Goal: Task Accomplishment & Management: Manage account settings

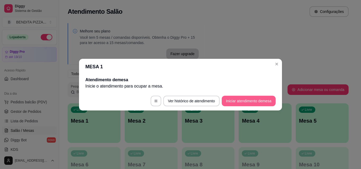
click at [264, 103] on button "Iniciar atendimento de mesa" at bounding box center [249, 101] width 54 height 11
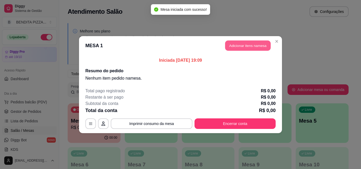
click at [238, 44] on button "Adicionar itens na mesa" at bounding box center [247, 45] width 45 height 10
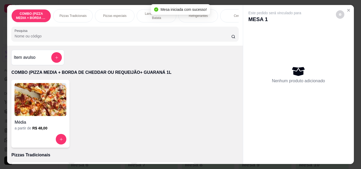
click at [67, 11] on div "Pizzas Tradicionais" at bounding box center [73, 15] width 40 height 13
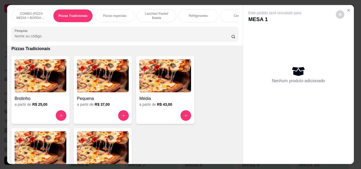
scroll to position [14, 0]
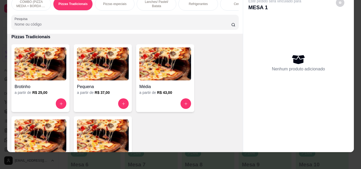
click at [28, 132] on img at bounding box center [41, 136] width 52 height 33
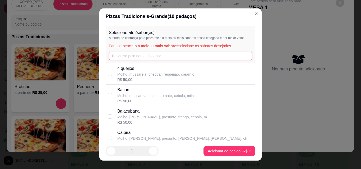
click at [134, 59] on input "text" at bounding box center [180, 56] width 143 height 8
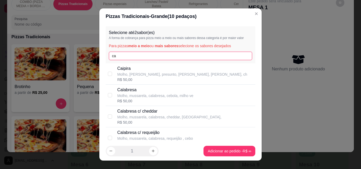
type input "ca"
click at [137, 97] on p "Molho, mussarela, calabresa, cebola, milho ve" at bounding box center [155, 95] width 76 height 5
checkbox input "true"
click at [151, 150] on icon "increase-product-quantity" at bounding box center [153, 152] width 4 height 4
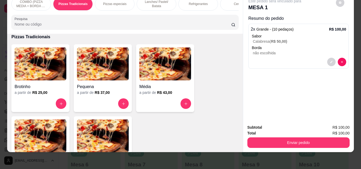
click at [59, 133] on img at bounding box center [41, 136] width 52 height 33
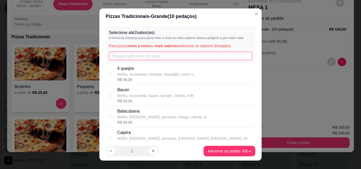
click at [146, 58] on input "text" at bounding box center [180, 56] width 143 height 8
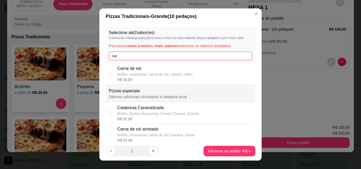
type input "car"
click at [147, 75] on p "Molho, mussarela, carne de sol, cebola, milho" at bounding box center [154, 74] width 75 height 5
checkbox input "true"
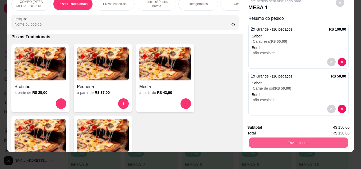
click at [280, 142] on button "Enviar pedido" at bounding box center [298, 143] width 99 height 10
click at [336, 122] on button "Enviar pedido" at bounding box center [336, 126] width 30 height 10
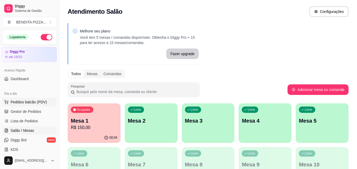
click at [33, 100] on span "Pedidos balcão (PDV)" at bounding box center [29, 102] width 36 height 5
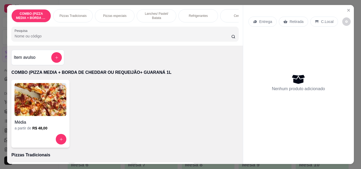
click at [72, 14] on p "Pizzas Tradicionais" at bounding box center [72, 16] width 27 height 4
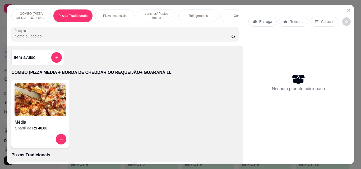
scroll to position [14, 0]
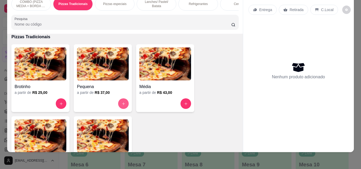
click at [122, 103] on icon "increase-product-quantity" at bounding box center [124, 104] width 4 height 4
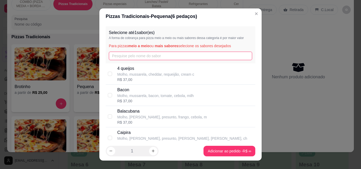
click at [130, 57] on input "text" at bounding box center [180, 56] width 143 height 8
type input "b"
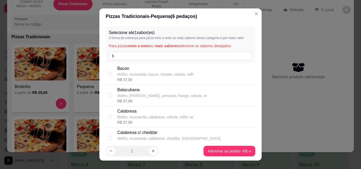
click at [130, 66] on p "Bacon" at bounding box center [155, 69] width 76 height 6
checkbox input "true"
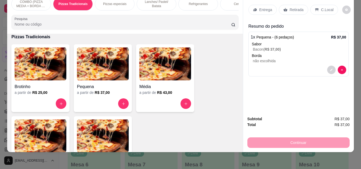
click at [260, 7] on p "Entrega" at bounding box center [265, 9] width 13 height 5
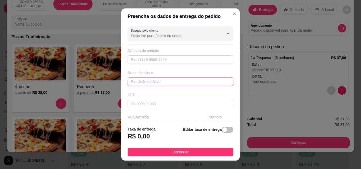
click at [181, 80] on input "text" at bounding box center [181, 82] width 106 height 8
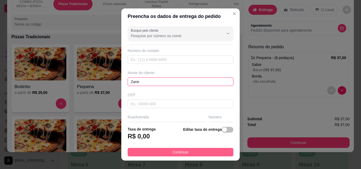
type input "Zane"
click at [207, 154] on button "Continuar" at bounding box center [181, 152] width 106 height 8
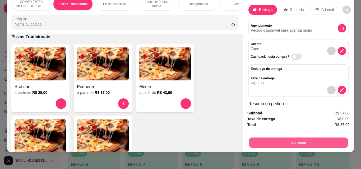
click at [276, 138] on button "Continuar" at bounding box center [298, 143] width 99 height 10
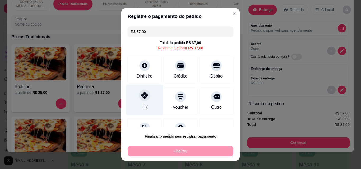
click at [146, 99] on div at bounding box center [145, 96] width 12 height 12
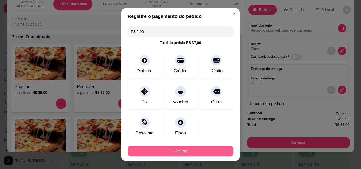
click at [177, 151] on button "Finalizar" at bounding box center [181, 151] width 106 height 11
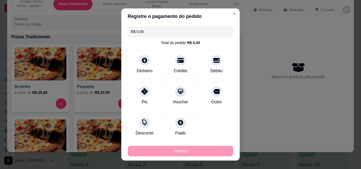
type input "-R$ 37,00"
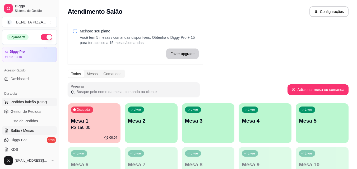
click at [42, 105] on button "Pedidos balcão (PDV)" at bounding box center [29, 102] width 55 height 8
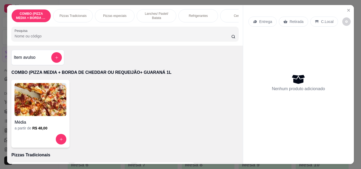
click at [82, 11] on div "Pizzas Tradicionais" at bounding box center [73, 15] width 40 height 13
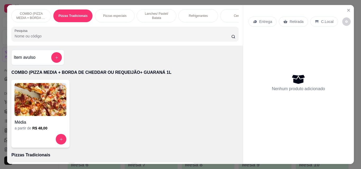
scroll to position [14, 0]
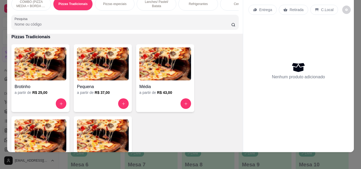
click at [84, 128] on img at bounding box center [103, 136] width 52 height 33
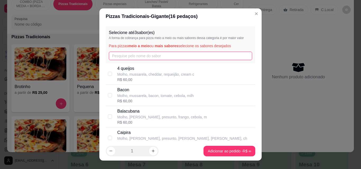
click at [139, 60] on input "text" at bounding box center [180, 56] width 143 height 8
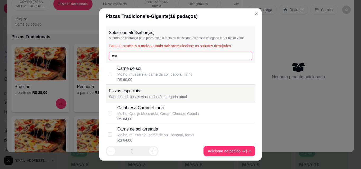
type input "car"
click at [138, 68] on p "Carne de sol" at bounding box center [154, 69] width 75 height 6
checkbox input "true"
click at [135, 57] on input "car" at bounding box center [180, 56] width 143 height 8
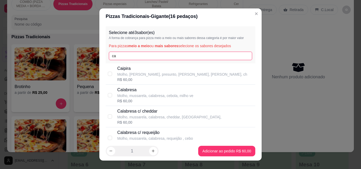
type input "c"
type input "fr"
click at [135, 76] on p "Molho, [PERSON_NAME], frango, milho verde, azeito" at bounding box center [161, 74] width 88 height 5
checkbox input "true"
click at [130, 59] on input "fr" at bounding box center [180, 56] width 143 height 8
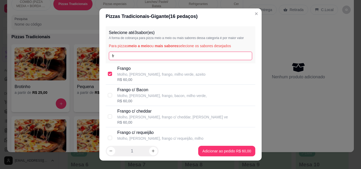
type input "f"
type input "ca"
click at [132, 88] on p "Calabresa" at bounding box center [155, 90] width 76 height 6
checkbox input "true"
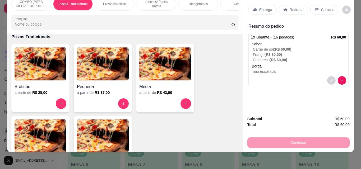
click at [291, 7] on p "Retirada" at bounding box center [297, 9] width 14 height 5
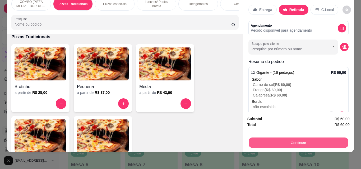
click at [283, 143] on button "Continuar" at bounding box center [298, 143] width 99 height 10
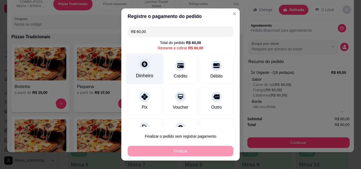
click at [141, 67] on icon at bounding box center [144, 64] width 7 height 7
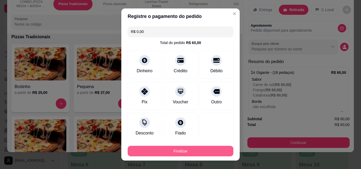
click at [214, 149] on button "Finalizar" at bounding box center [181, 151] width 106 height 11
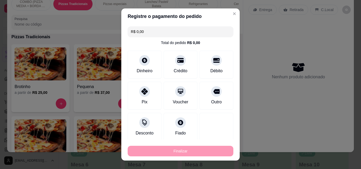
type input "-R$ 60,00"
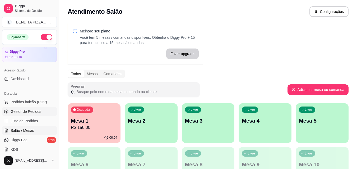
click at [35, 108] on link "Gestor de Pedidos" at bounding box center [29, 112] width 55 height 8
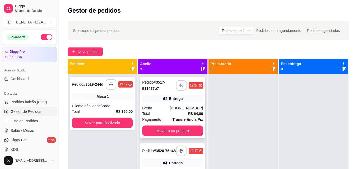
click at [188, 114] on strong "R$ 64,00" at bounding box center [195, 114] width 15 height 4
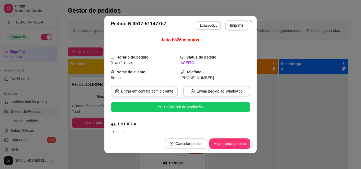
scroll to position [83, 0]
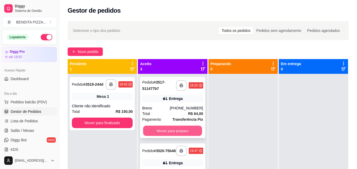
click at [180, 128] on button "Mover para preparo" at bounding box center [172, 131] width 59 height 10
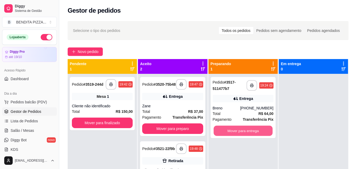
click at [241, 131] on button "Mover para entrega" at bounding box center [242, 131] width 59 height 10
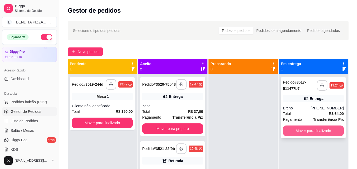
click at [287, 130] on button "Mover para finalizado" at bounding box center [313, 131] width 61 height 11
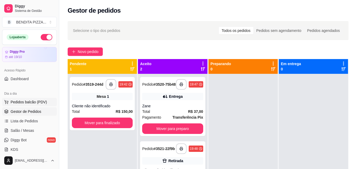
click at [35, 98] on button "Pedidos balcão (PDV)" at bounding box center [29, 102] width 55 height 8
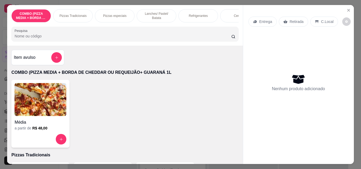
click at [155, 15] on p "Lanches/ Pastel/ Batata" at bounding box center [156, 16] width 31 height 8
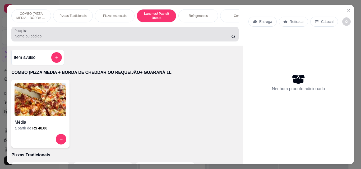
scroll to position [14, 0]
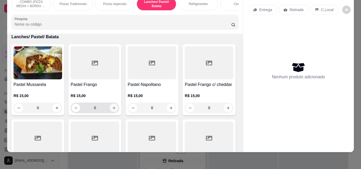
click at [115, 107] on button "increase-product-quantity" at bounding box center [114, 108] width 8 height 8
type input "1"
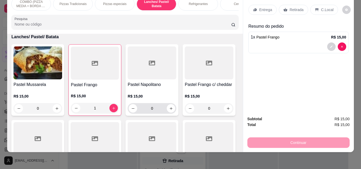
click at [255, 8] on icon at bounding box center [255, 10] width 4 height 4
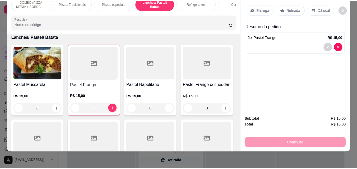
scroll to position [3, 0]
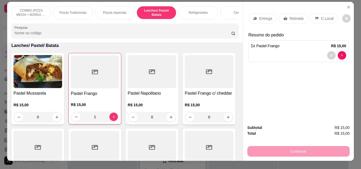
click at [261, 16] on p "Entrega" at bounding box center [265, 18] width 13 height 5
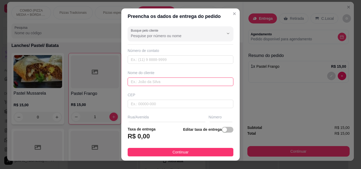
click at [207, 85] on input "text" at bounding box center [181, 82] width 106 height 8
type input "Ana"
click at [196, 157] on footer "Taxa de entrega R$ 0,00 Editar taxa de entrega Continuar" at bounding box center [180, 141] width 118 height 39
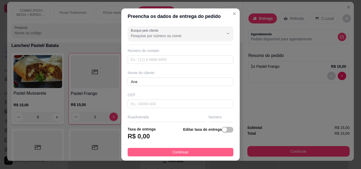
click at [196, 155] on button "Continuar" at bounding box center [181, 152] width 106 height 8
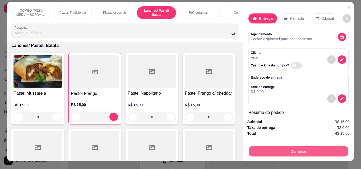
click at [276, 149] on button "Continuar" at bounding box center [298, 151] width 99 height 10
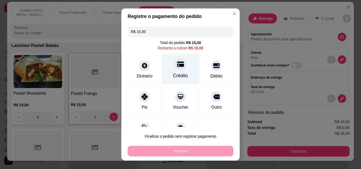
click at [176, 70] on div at bounding box center [181, 64] width 12 height 12
type input "R$ 0,00"
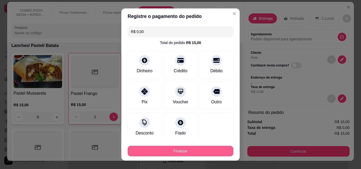
click at [208, 152] on button "Finalizar" at bounding box center [181, 151] width 106 height 11
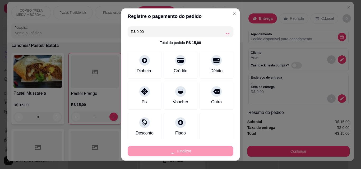
type input "0"
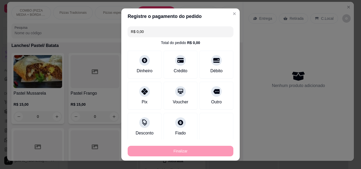
type input "-R$ 15,00"
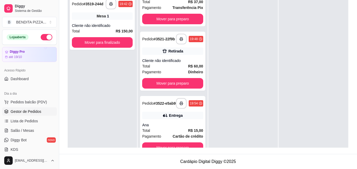
scroll to position [35, 0]
click at [190, 145] on button "Mover para preparo" at bounding box center [172, 148] width 59 height 10
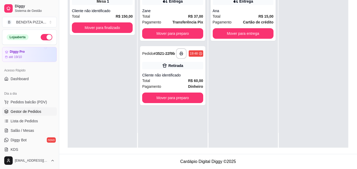
scroll to position [0, 0]
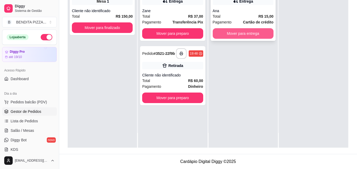
click at [247, 33] on button "Mover para entrega" at bounding box center [243, 33] width 61 height 11
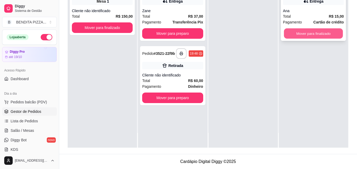
click at [292, 33] on button "Mover para finalizado" at bounding box center [313, 34] width 59 height 10
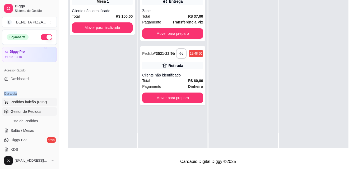
drag, startPoint x: 55, startPoint y: 76, endPoint x: 52, endPoint y: 101, distance: 25.2
click at [55, 95] on div "Loja aberta Diggy Pro até 19/10 Acesso Rápido Dashboard Dia a dia Pedidos balcã…" at bounding box center [29, 91] width 59 height 123
click at [16, 133] on span "Salão / Mesas" at bounding box center [23, 130] width 24 height 5
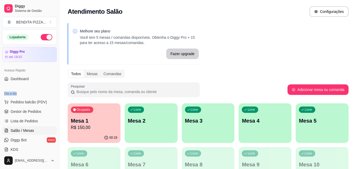
click at [135, 122] on p "Mesa 2" at bounding box center [151, 120] width 47 height 7
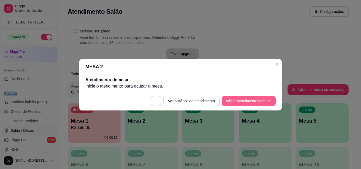
click at [227, 101] on button "Iniciar atendimento de mesa" at bounding box center [249, 101] width 54 height 11
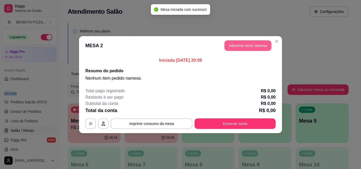
click at [248, 47] on button "Adicionar itens na mesa" at bounding box center [247, 45] width 47 height 11
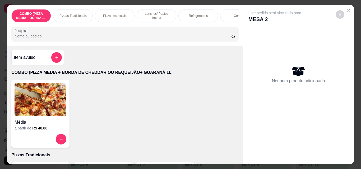
click at [63, 17] on div "Pizzas Tradicionais" at bounding box center [73, 15] width 40 height 13
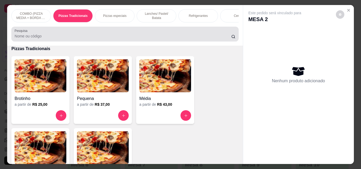
scroll to position [14, 0]
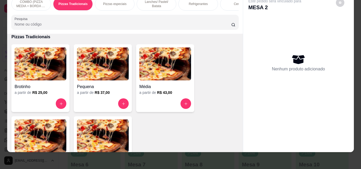
click at [51, 135] on img at bounding box center [41, 136] width 52 height 33
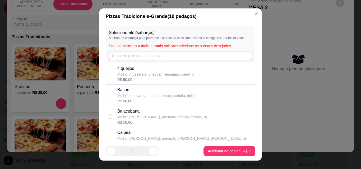
click at [112, 55] on input "text" at bounding box center [180, 56] width 143 height 8
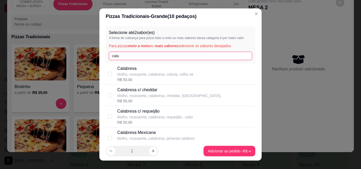
type input "cala"
click at [121, 74] on p "Molho, mussarela, calabresa, cebola, milho ve" at bounding box center [155, 74] width 76 height 5
checkbox input "true"
click at [127, 51] on div "Selecione até 2 sabor(es) A forma de cobrança para pizza meio a meio ou mais sa…" at bounding box center [181, 44] width 150 height 37
click at [126, 53] on input "cala" at bounding box center [180, 56] width 143 height 8
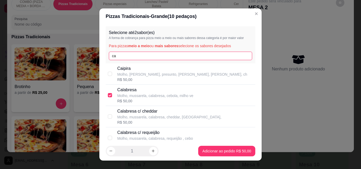
type input "c"
type input "fr"
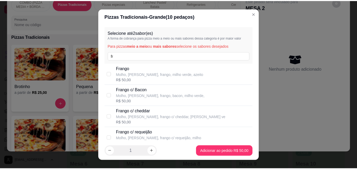
scroll to position [103, 0]
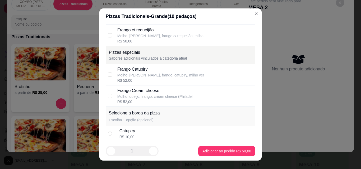
click at [151, 79] on div "R$ 52,00" at bounding box center [160, 80] width 87 height 5
checkbox input "true"
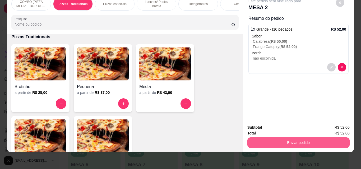
click at [279, 138] on button "Enviar pedido" at bounding box center [298, 143] width 102 height 11
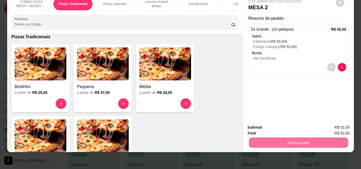
click at [341, 125] on button "Enviar pedido" at bounding box center [335, 126] width 29 height 10
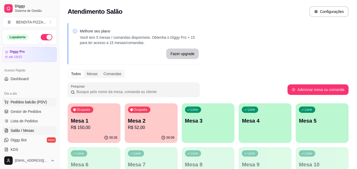
click at [37, 104] on span "Pedidos balcão (PDV)" at bounding box center [29, 102] width 36 height 5
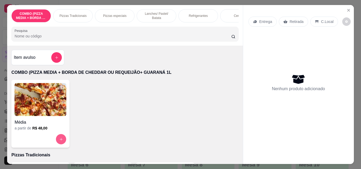
click at [56, 139] on button "increase-product-quantity" at bounding box center [61, 139] width 10 height 10
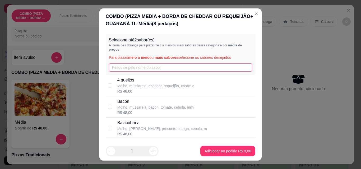
click at [127, 70] on input "text" at bounding box center [180, 67] width 143 height 8
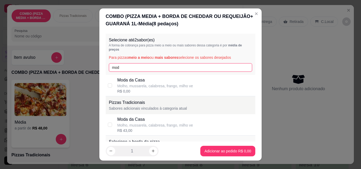
type input "mod"
click at [124, 90] on div "R$ 0,00" at bounding box center [155, 91] width 76 height 5
click at [109, 91] on div "Moda da Casa Molho, mussarela, calabresa, frango, milho ve R$ 0,00" at bounding box center [181, 85] width 150 height 21
checkbox input "false"
click at [111, 122] on div "Moda da Casa Molho, mussarela, calabresa, frango, [PERSON_NAME] ve R$ 43,00" at bounding box center [181, 124] width 150 height 21
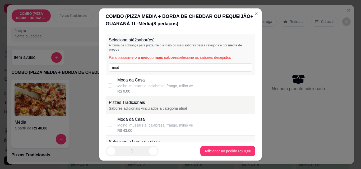
checkbox input "true"
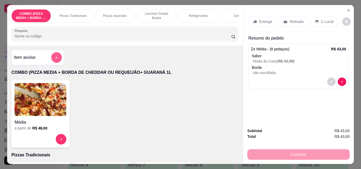
click at [56, 63] on button "add-separate-item" at bounding box center [56, 57] width 11 height 11
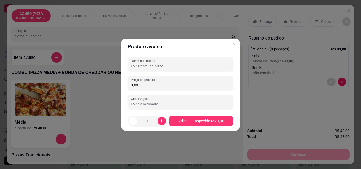
click at [154, 84] on input "0,00" at bounding box center [180, 85] width 99 height 5
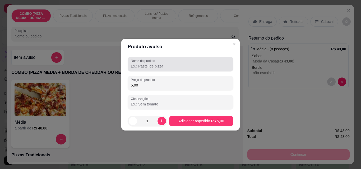
type input "5,00"
click at [149, 67] on input "Nome do produto" at bounding box center [180, 66] width 99 height 5
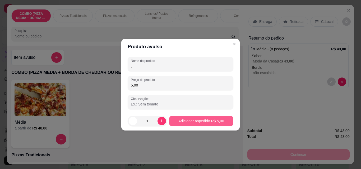
type input "."
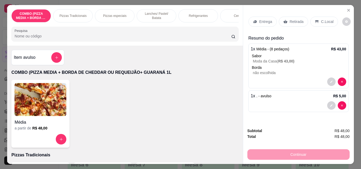
click at [261, 22] on p "Entrega" at bounding box center [265, 21] width 13 height 5
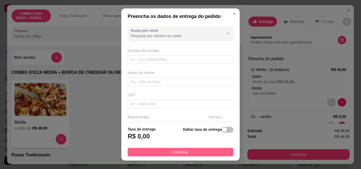
click at [206, 155] on button "Continuar" at bounding box center [181, 152] width 106 height 8
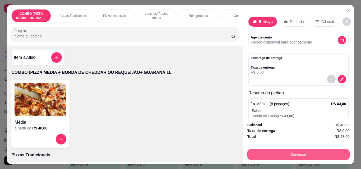
click at [271, 156] on button "Continuar" at bounding box center [298, 155] width 102 height 11
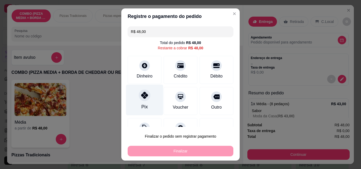
click at [148, 105] on div "Pix" at bounding box center [144, 100] width 37 height 31
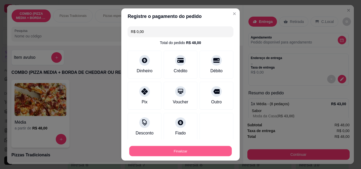
click at [195, 154] on button "Finalizar" at bounding box center [180, 151] width 103 height 10
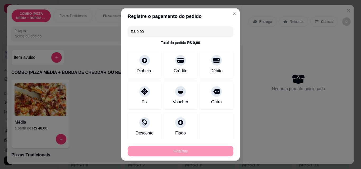
type input "-R$ 48,00"
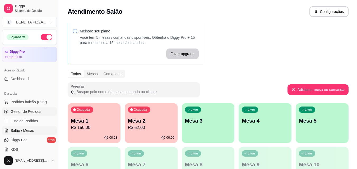
click at [41, 112] on link "Gestor de Pedidos" at bounding box center [29, 112] width 55 height 8
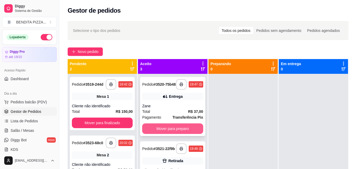
click at [180, 133] on button "Mover para preparo" at bounding box center [172, 129] width 61 height 11
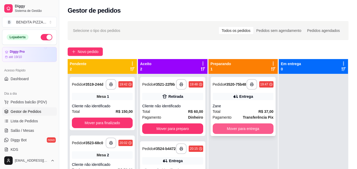
click at [230, 130] on button "Mover para entrega" at bounding box center [243, 129] width 61 height 11
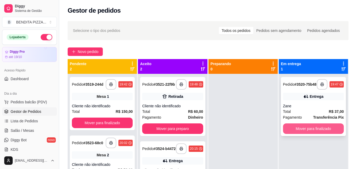
click at [296, 131] on button "Mover para finalizado" at bounding box center [313, 129] width 61 height 11
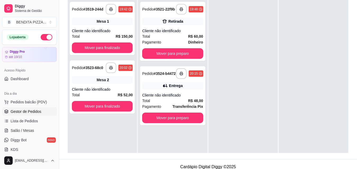
scroll to position [81, 0]
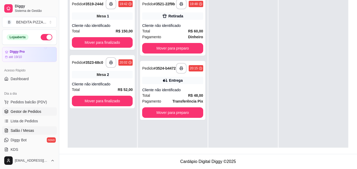
click at [30, 133] on span "Salão / Mesas" at bounding box center [23, 130] width 24 height 5
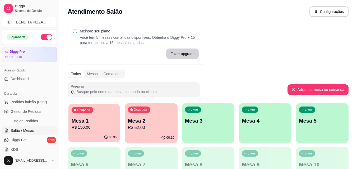
click at [73, 132] on div "Ocupada Mesa 1 R$ 150,00" at bounding box center [93, 118] width 51 height 29
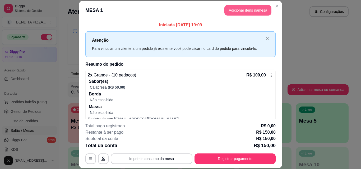
click at [248, 10] on button "Adicionar itens na mesa" at bounding box center [247, 10] width 47 height 11
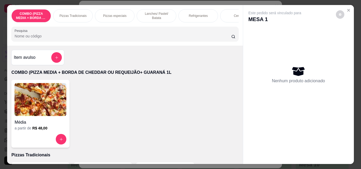
click at [189, 14] on p "Refrigerantes" at bounding box center [198, 16] width 19 height 4
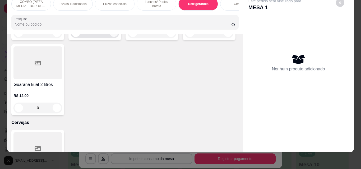
click at [114, 35] on icon "increase-product-quantity" at bounding box center [114, 33] width 4 height 4
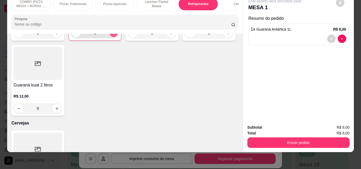
click at [114, 37] on button "increase-product-quantity" at bounding box center [114, 33] width 8 height 8
type input "2"
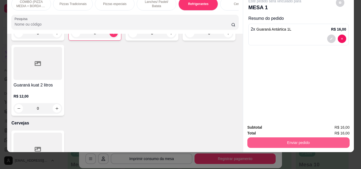
click at [268, 141] on button "Enviar pedido" at bounding box center [298, 143] width 102 height 11
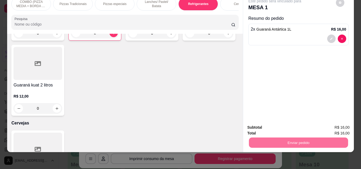
click at [337, 122] on button "Enviar pedido" at bounding box center [336, 126] width 30 height 10
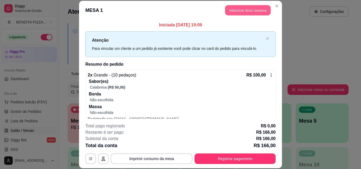
click at [222, 6] on header "MESA 1 Adicionar itens na mesa" at bounding box center [180, 10] width 203 height 19
click at [240, 10] on button "Adicionar itens na mesa" at bounding box center [247, 10] width 47 height 11
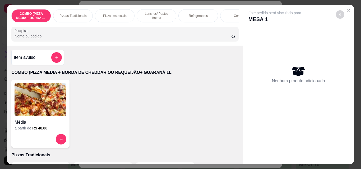
click at [75, 17] on div "Pizzas Tradicionais" at bounding box center [73, 15] width 40 height 13
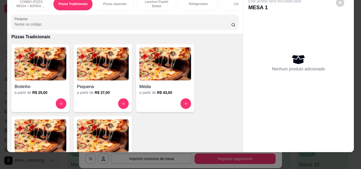
click at [43, 143] on img at bounding box center [41, 136] width 52 height 33
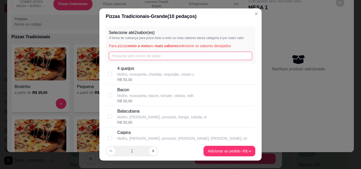
click at [156, 58] on input "text" at bounding box center [180, 56] width 143 height 8
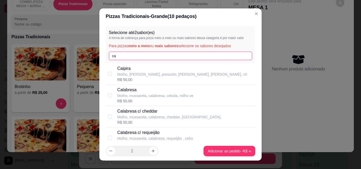
type input "ca"
click at [151, 101] on div "R$ 50,00" at bounding box center [155, 101] width 76 height 5
checkbox input "true"
click at [152, 152] on icon "increase-product-quantity" at bounding box center [153, 152] width 4 height 4
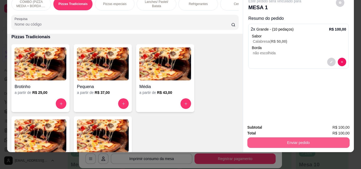
click at [256, 140] on button "Enviar pedido" at bounding box center [298, 143] width 102 height 11
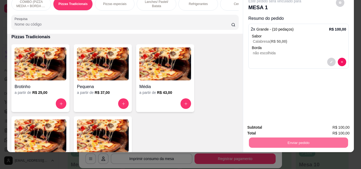
click at [332, 126] on button "Enviar pedido" at bounding box center [336, 126] width 30 height 10
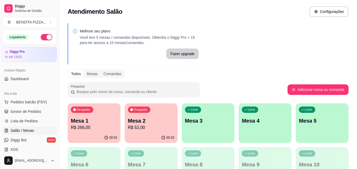
click at [41, 116] on ul "Pedidos balcão (PDV) Gestor de Pedidos Lista de Pedidos Salão / Mesas Diggy Bot…" at bounding box center [29, 126] width 55 height 56
click at [34, 112] on span "Gestor de Pedidos" at bounding box center [26, 111] width 31 height 5
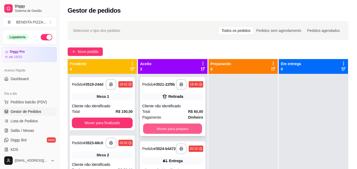
click at [196, 127] on button "Mover para preparo" at bounding box center [172, 129] width 59 height 10
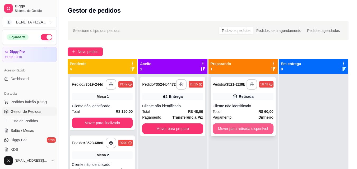
click at [239, 128] on button "Mover para retirada disponível" at bounding box center [243, 129] width 61 height 11
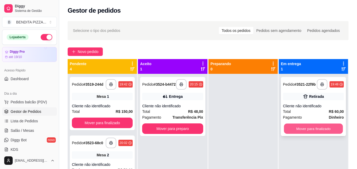
click at [316, 128] on button "Mover para finalizado" at bounding box center [313, 129] width 59 height 10
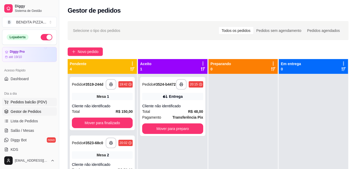
click at [44, 100] on span "Pedidos balcão (PDV)" at bounding box center [29, 102] width 36 height 5
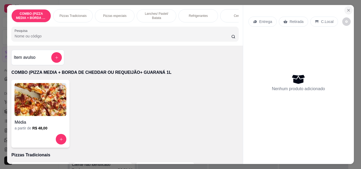
click at [346, 10] on icon "Close" at bounding box center [348, 10] width 4 height 4
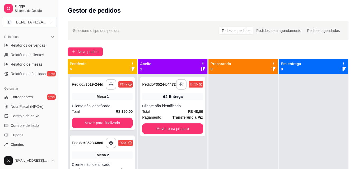
scroll to position [161, 0]
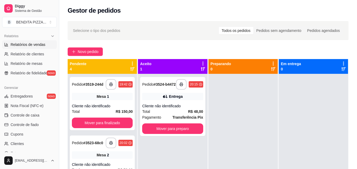
click at [18, 47] on span "Relatórios de vendas" at bounding box center [28, 44] width 35 height 5
select select "ALL"
select select "0"
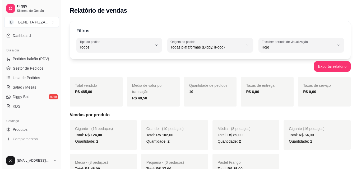
scroll to position [41, 0]
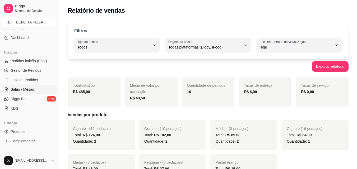
click at [31, 86] on link "Salão / Mesas" at bounding box center [29, 89] width 55 height 8
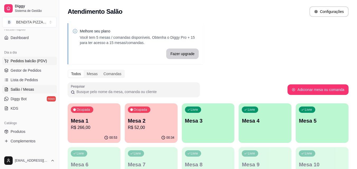
click at [39, 62] on span "Pedidos balcão (PDV)" at bounding box center [29, 60] width 36 height 5
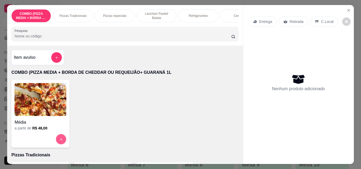
click at [56, 138] on button "increase-product-quantity" at bounding box center [61, 139] width 10 height 10
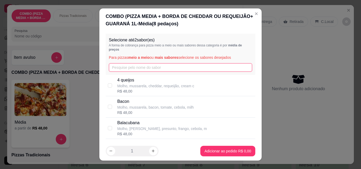
click at [116, 70] on input "text" at bounding box center [180, 67] width 143 height 8
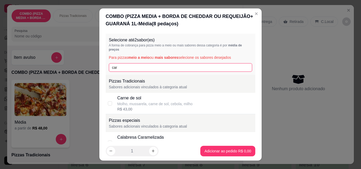
type input "car"
click at [117, 101] on div "Carne de sol" at bounding box center [154, 98] width 75 height 6
checkbox input "true"
click at [118, 66] on input "car" at bounding box center [180, 67] width 143 height 8
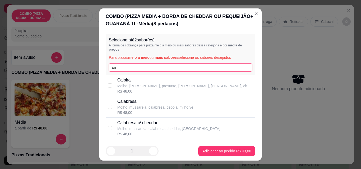
type input "c"
type input "fr"
click at [125, 82] on p "Frango" at bounding box center [161, 80] width 88 height 6
click at [111, 79] on div "[PERSON_NAME], [PERSON_NAME], frango, milho verde, azeito R$ 0,00" at bounding box center [181, 85] width 150 height 21
checkbox input "false"
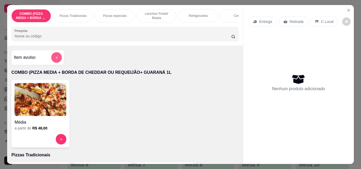
click at [54, 57] on button "add-separate-item" at bounding box center [56, 57] width 11 height 11
click at [62, 143] on button "increase-product-quantity" at bounding box center [61, 139] width 10 height 10
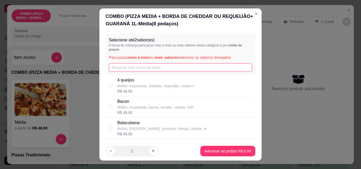
click at [133, 65] on input "text" at bounding box center [180, 67] width 143 height 8
type input "fr"
click at [139, 86] on p "Molho, [PERSON_NAME], frango, milho verde, azeito" at bounding box center [161, 85] width 88 height 5
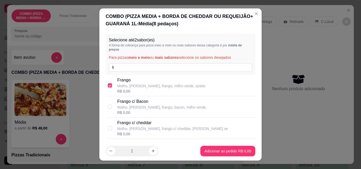
click at [139, 86] on p "Molho, [PERSON_NAME], frango, milho verde, azeito" at bounding box center [161, 85] width 88 height 5
checkbox input "false"
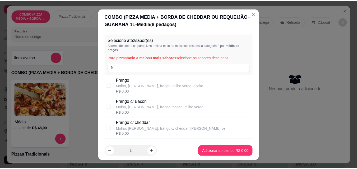
scroll to position [96, 0]
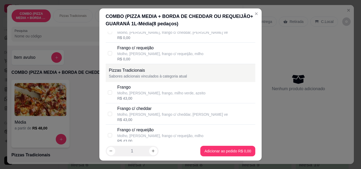
click at [158, 87] on div "Frango" at bounding box center [161, 87] width 88 height 6
checkbox input "true"
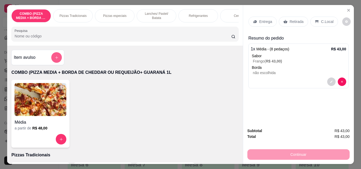
click at [55, 56] on button "add-separate-item" at bounding box center [56, 57] width 11 height 11
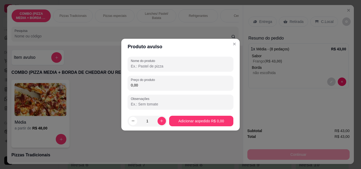
click at [147, 83] on input "0,00" at bounding box center [180, 85] width 99 height 5
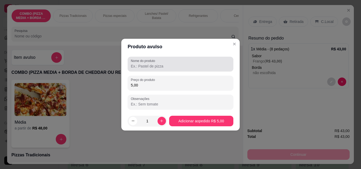
type input "5,00"
click at [146, 71] on div "Nome do produto" at bounding box center [181, 64] width 106 height 15
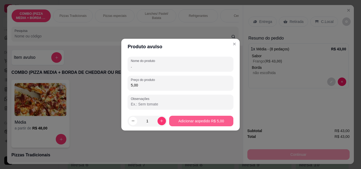
type input "."
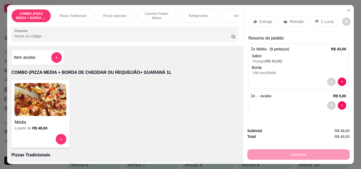
click at [273, 21] on div "Entrega" at bounding box center [262, 22] width 28 height 10
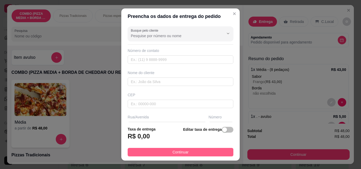
click at [222, 154] on button "Continuar" at bounding box center [181, 152] width 106 height 8
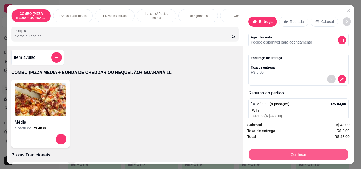
click at [285, 150] on button "Continuar" at bounding box center [298, 155] width 99 height 10
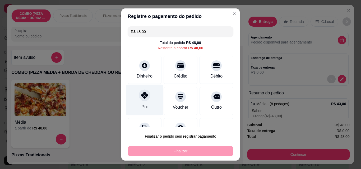
click at [141, 99] on div at bounding box center [145, 96] width 12 height 12
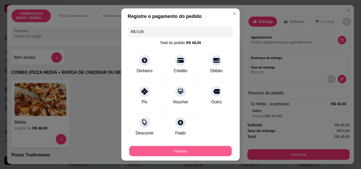
click at [182, 153] on button "Finalizar" at bounding box center [180, 151] width 103 height 10
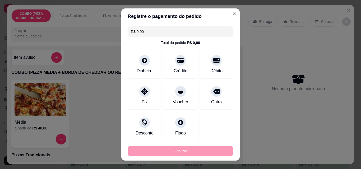
type input "-R$ 48,00"
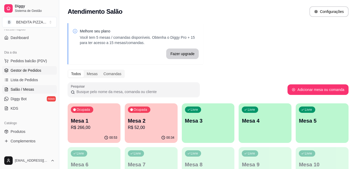
click at [31, 69] on span "Gestor de Pedidos" at bounding box center [26, 70] width 31 height 5
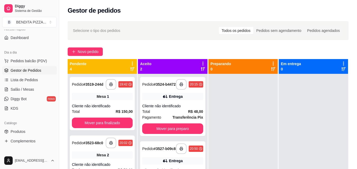
click at [357, 120] on div "**********" at bounding box center [208, 126] width 298 height 217
drag, startPoint x: 357, startPoint y: 120, endPoint x: 357, endPoint y: 145, distance: 24.8
click at [357, 145] on div "**********" at bounding box center [208, 126] width 298 height 217
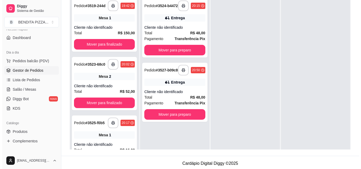
scroll to position [81, 0]
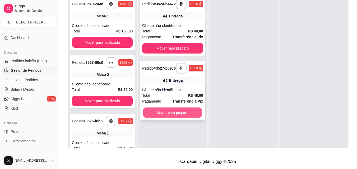
click at [172, 117] on button "Mover para preparo" at bounding box center [172, 113] width 59 height 10
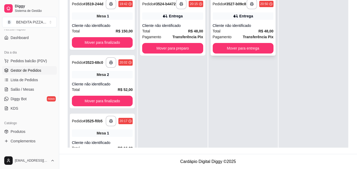
click at [232, 27] on div "Cliente não identificado" at bounding box center [243, 25] width 61 height 5
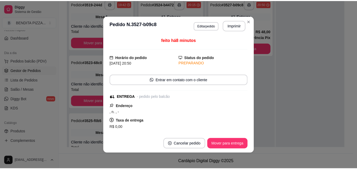
scroll to position [83, 0]
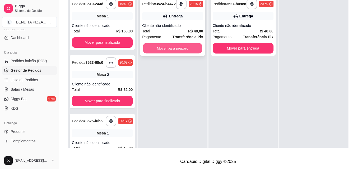
click at [182, 52] on button "Mover para preparo" at bounding box center [172, 48] width 59 height 10
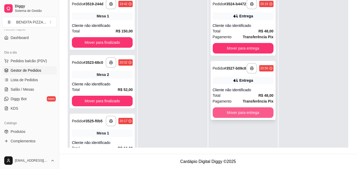
click at [251, 116] on button "Mover para entrega" at bounding box center [243, 113] width 61 height 11
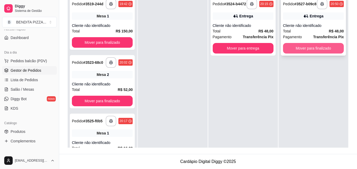
click at [304, 52] on button "Mover para finalizado" at bounding box center [313, 48] width 61 height 11
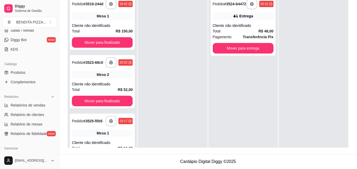
scroll to position [108, 0]
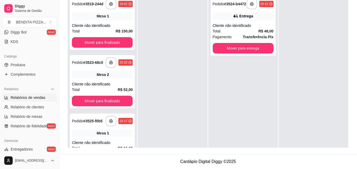
click at [46, 101] on link "Relatórios de vendas" at bounding box center [29, 98] width 55 height 8
select select "ALL"
select select "0"
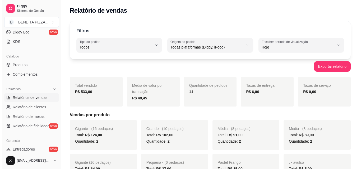
scroll to position [1, 0]
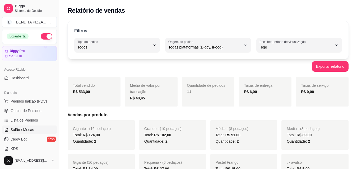
click at [21, 128] on span "Salão / Mesas" at bounding box center [23, 129] width 24 height 5
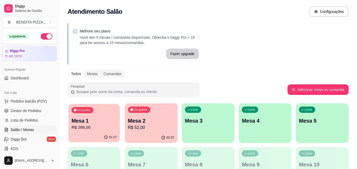
click at [79, 126] on p "R$ 266,00" at bounding box center [94, 128] width 45 height 6
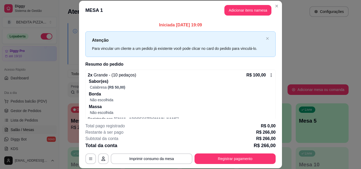
scroll to position [87, 0]
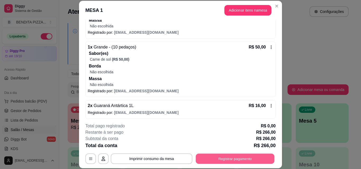
click at [246, 163] on button "Registrar pagamento" at bounding box center [235, 159] width 79 height 10
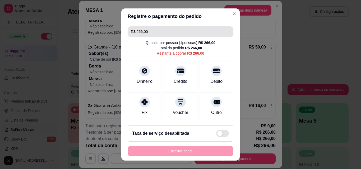
click at [155, 34] on input "R$ 266,00" at bounding box center [180, 31] width 99 height 11
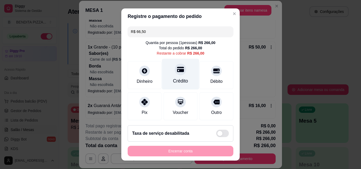
click at [166, 76] on div "Crédito" at bounding box center [180, 74] width 37 height 31
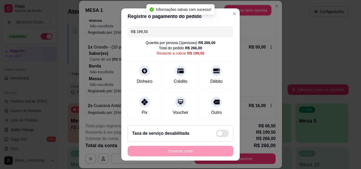
click at [154, 32] on input "R$ 199,50" at bounding box center [180, 31] width 99 height 11
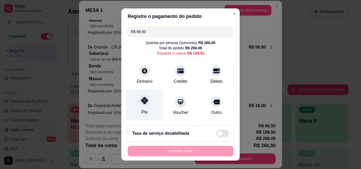
click at [141, 102] on icon at bounding box center [144, 100] width 7 height 7
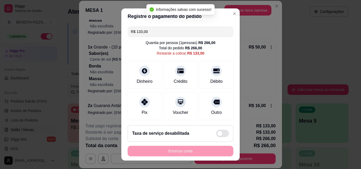
click at [158, 30] on input "R$ 133,00" at bounding box center [180, 31] width 99 height 11
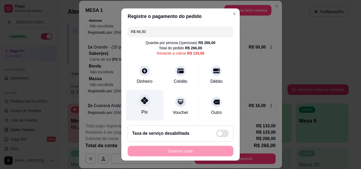
click at [141, 103] on icon at bounding box center [144, 100] width 7 height 7
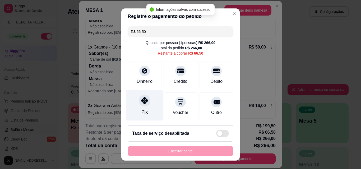
click at [141, 103] on icon at bounding box center [144, 100] width 7 height 7
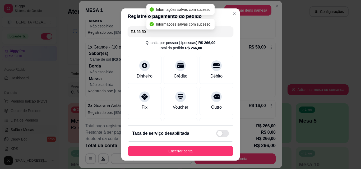
type input "R$ 0,00"
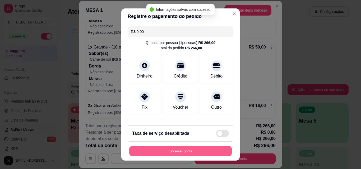
click at [190, 148] on button "Encerrar conta" at bounding box center [180, 151] width 103 height 10
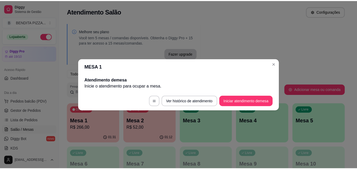
scroll to position [0, 0]
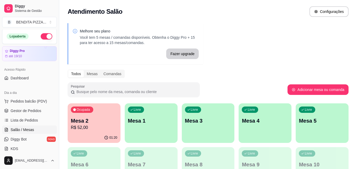
click at [105, 122] on p "Mesa 2" at bounding box center [94, 120] width 47 height 7
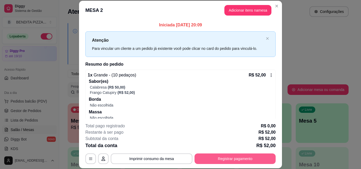
click at [261, 155] on button "Registrar pagamento" at bounding box center [234, 159] width 81 height 11
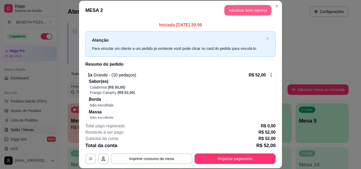
click at [226, 9] on button "Adicionar itens na mesa" at bounding box center [247, 10] width 47 height 11
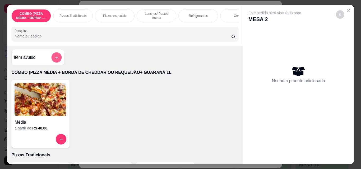
click at [53, 63] on button "add-separate-item" at bounding box center [57, 58] width 10 height 10
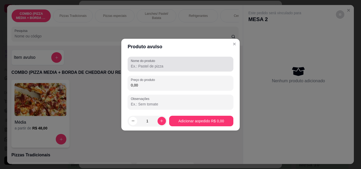
click at [155, 63] on div at bounding box center [180, 64] width 99 height 11
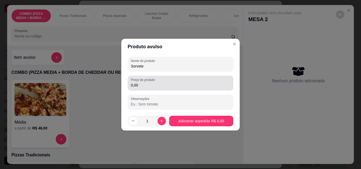
type input "Sorvete"
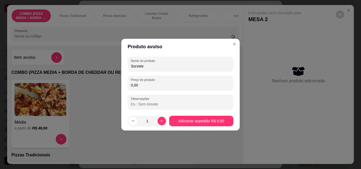
click at [155, 86] on input "0,00" at bounding box center [180, 85] width 99 height 5
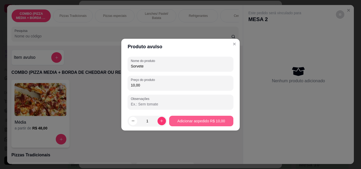
type input "10,00"
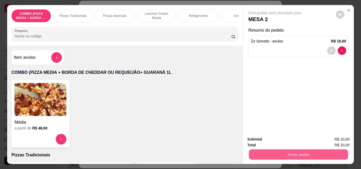
click at [279, 154] on button "Enviar pedido" at bounding box center [298, 155] width 99 height 10
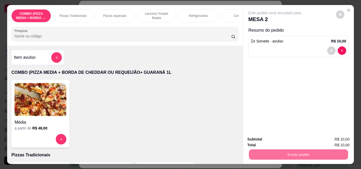
click at [330, 142] on button "Enviar pedido" at bounding box center [335, 140] width 29 height 10
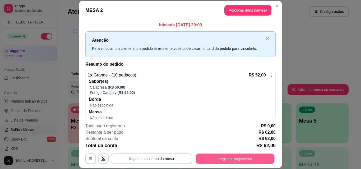
click at [239, 155] on button "Registrar pagamento" at bounding box center [235, 159] width 79 height 10
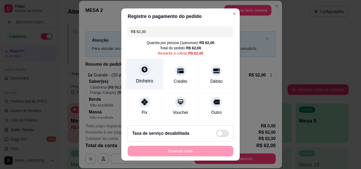
click at [139, 71] on div at bounding box center [145, 70] width 12 height 12
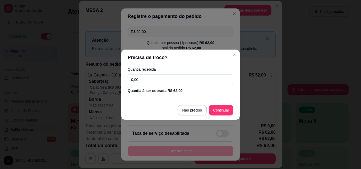
click at [160, 78] on input "0,00" at bounding box center [181, 80] width 106 height 11
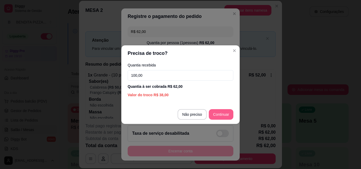
type input "100,00"
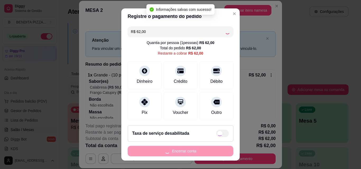
type input "R$ 0,00"
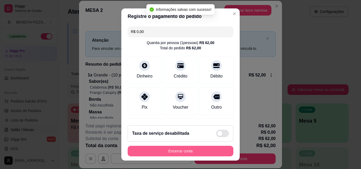
click at [188, 148] on button "Encerrar conta" at bounding box center [181, 151] width 106 height 11
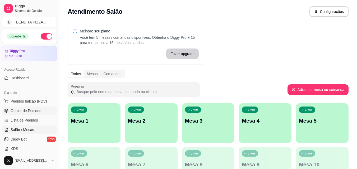
click at [52, 108] on link "Gestor de Pedidos" at bounding box center [29, 111] width 55 height 8
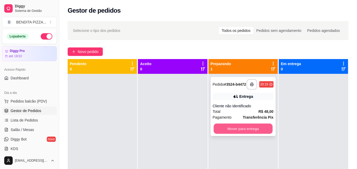
click at [234, 133] on button "Mover para entrega" at bounding box center [242, 129] width 59 height 10
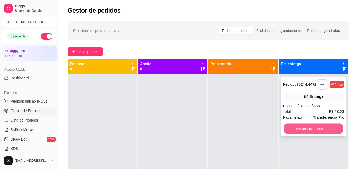
click at [289, 131] on button "Mover para finalizado" at bounding box center [313, 129] width 59 height 10
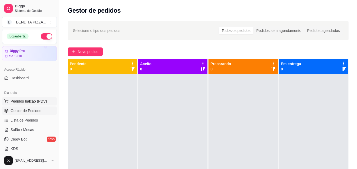
click at [9, 105] on button "Pedidos balcão (PDV)" at bounding box center [29, 101] width 55 height 8
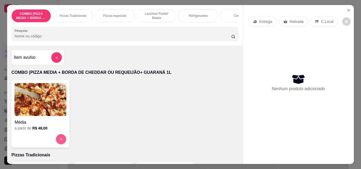
click at [60, 137] on button "increase-product-quantity" at bounding box center [61, 139] width 10 height 10
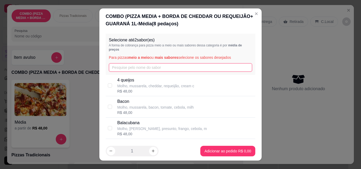
click at [129, 69] on input "text" at bounding box center [180, 67] width 143 height 8
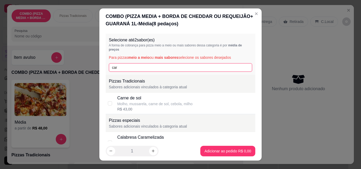
type input "car"
click at [153, 112] on div "R$ 43,00" at bounding box center [154, 109] width 75 height 5
checkbox input "true"
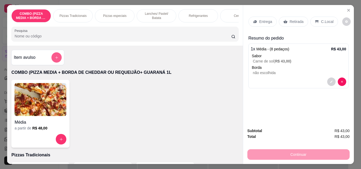
click at [55, 60] on icon "add-separate-item" at bounding box center [57, 58] width 4 height 4
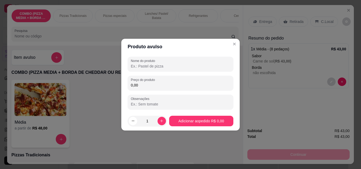
click at [150, 86] on input "0,00" at bounding box center [180, 85] width 99 height 5
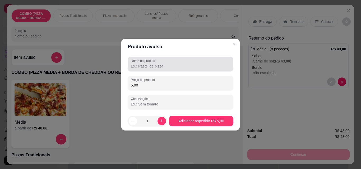
type input "5,00"
click at [148, 69] on div at bounding box center [180, 64] width 99 height 11
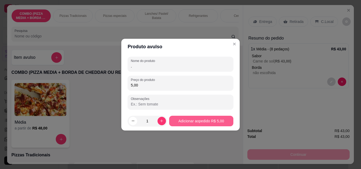
type input "."
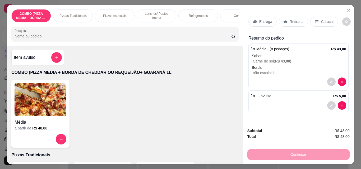
click at [260, 24] on div "Entrega" at bounding box center [262, 22] width 28 height 10
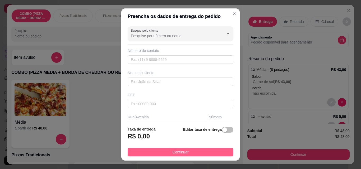
click at [187, 156] on button "Continuar" at bounding box center [181, 152] width 106 height 8
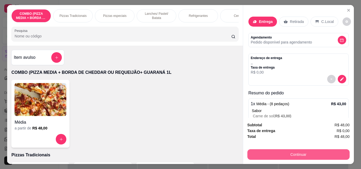
click at [268, 152] on button "Continuar" at bounding box center [298, 155] width 102 height 11
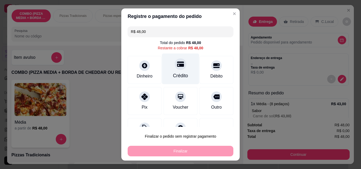
click at [176, 68] on div at bounding box center [181, 64] width 12 height 12
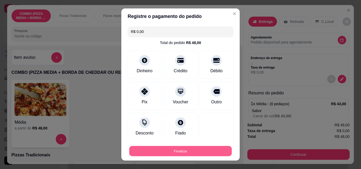
click at [197, 150] on button "Finalizar" at bounding box center [180, 151] width 103 height 10
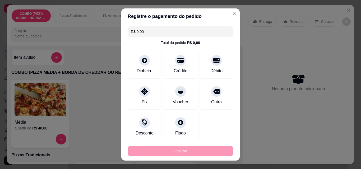
type input "-R$ 48,00"
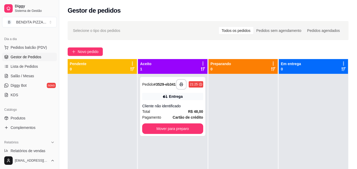
scroll to position [51, 0]
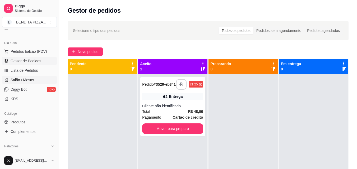
click at [43, 84] on link "Salão / Mesas" at bounding box center [29, 80] width 55 height 8
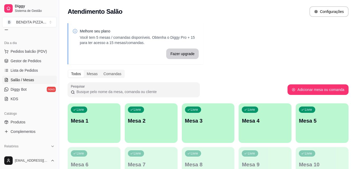
scroll to position [158, 0]
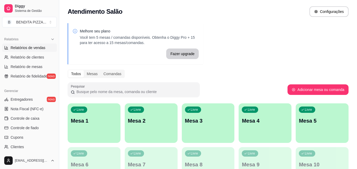
click at [35, 52] on link "Relatórios de vendas" at bounding box center [29, 48] width 55 height 8
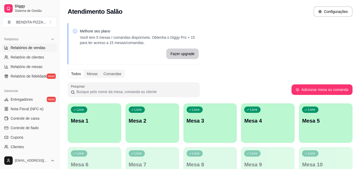
select select "ALL"
select select "0"
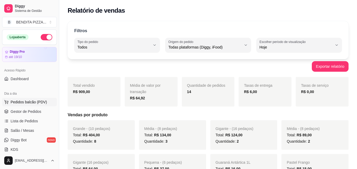
click at [40, 106] on button "Pedidos balcão (PDV)" at bounding box center [29, 102] width 55 height 8
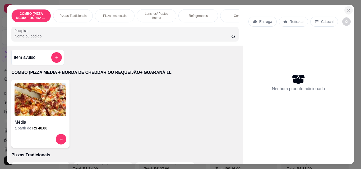
click at [349, 8] on button "Close" at bounding box center [348, 10] width 8 height 8
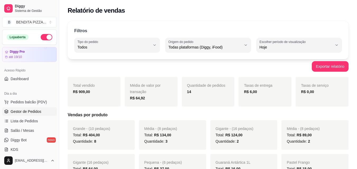
click at [39, 110] on span "Gestor de Pedidos" at bounding box center [26, 111] width 31 height 5
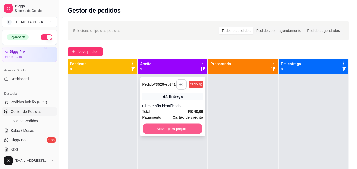
click at [156, 131] on button "Mover para preparo" at bounding box center [172, 129] width 59 height 10
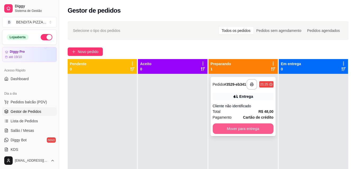
click at [233, 129] on button "Mover para entrega" at bounding box center [243, 129] width 61 height 11
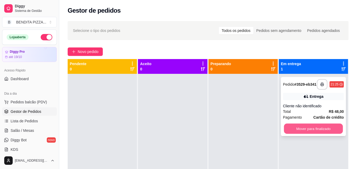
click at [294, 130] on button "Mover para finalizado" at bounding box center [313, 129] width 59 height 10
